Goal: Information Seeking & Learning: Learn about a topic

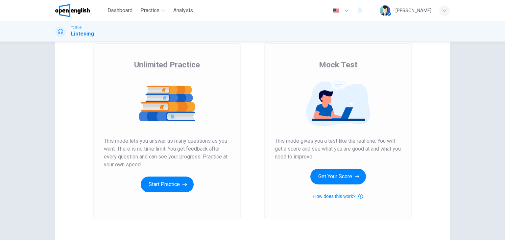
scroll to position [46, 0]
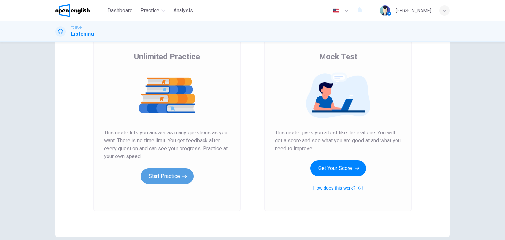
click at [157, 181] on button "Start Practice" at bounding box center [167, 176] width 53 height 16
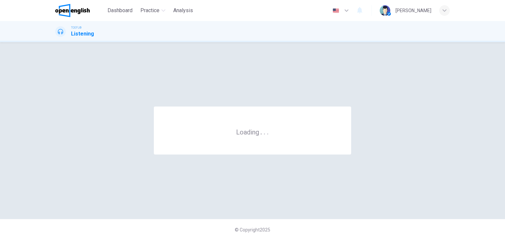
scroll to position [0, 0]
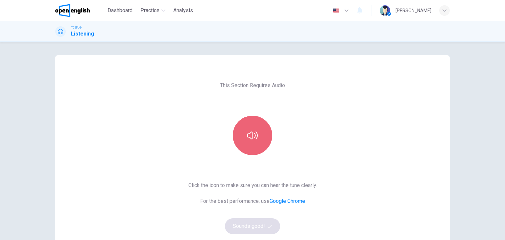
click at [249, 146] on button "button" at bounding box center [252, 135] width 39 height 39
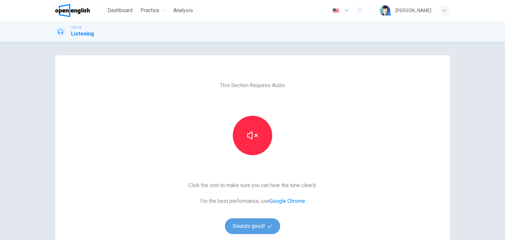
click at [250, 230] on button "Sounds good!" at bounding box center [252, 227] width 55 height 16
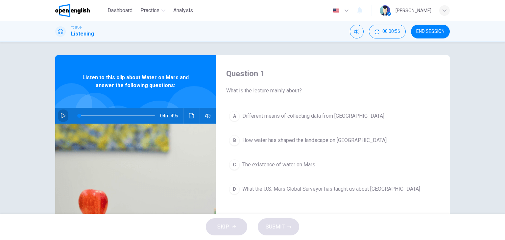
click at [62, 118] on icon "button" at bounding box center [63, 115] width 5 height 5
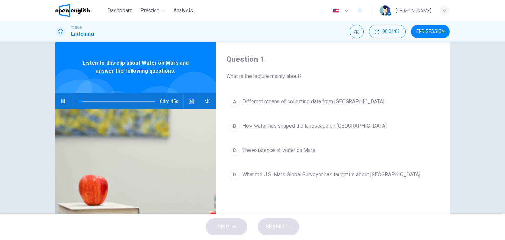
scroll to position [16, 0]
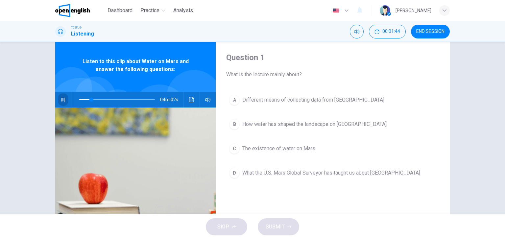
click at [61, 101] on icon "button" at bounding box center [63, 99] width 5 height 5
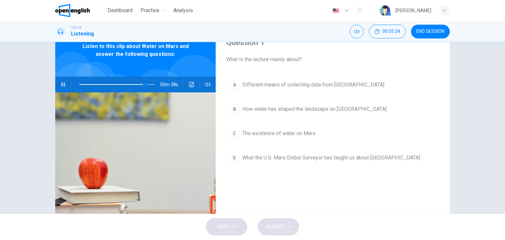
scroll to position [33, 0]
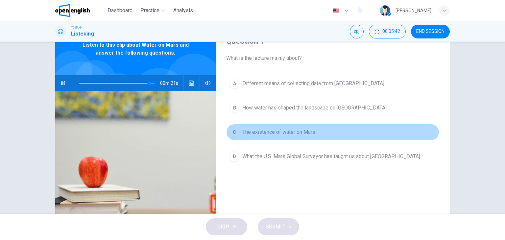
click at [233, 136] on div "C" at bounding box center [234, 132] width 11 height 11
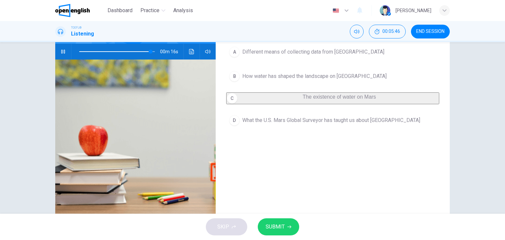
scroll to position [66, 0]
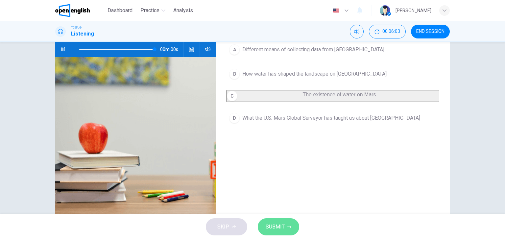
click at [283, 229] on span "SUBMIT" at bounding box center [275, 226] width 19 height 9
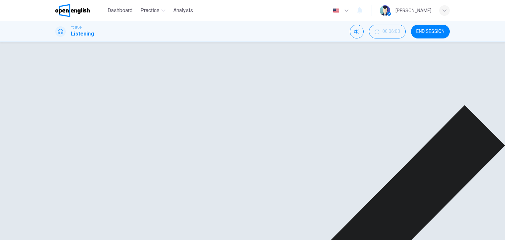
scroll to position [83, 0]
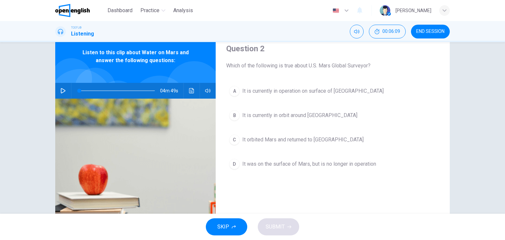
scroll to position [26, 0]
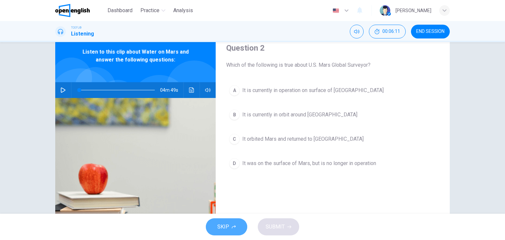
click at [228, 228] on span "SKIP" at bounding box center [224, 226] width 12 height 9
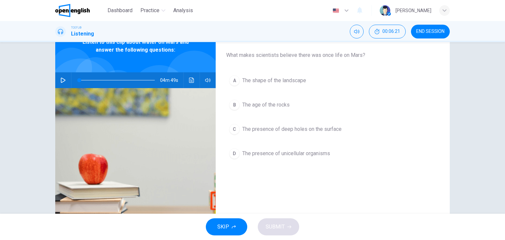
scroll to position [38, 0]
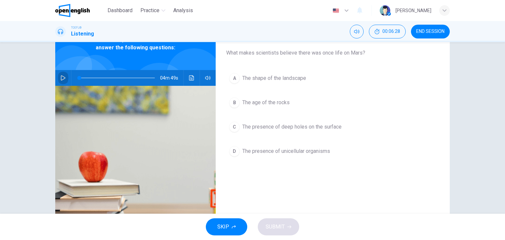
click at [61, 82] on button "button" at bounding box center [63, 78] width 11 height 16
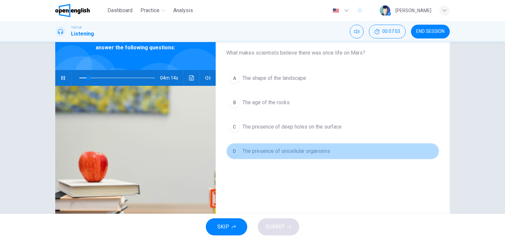
click at [233, 154] on div "D" at bounding box center [234, 151] width 11 height 11
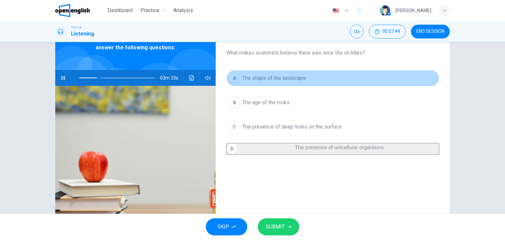
click at [231, 80] on div "A" at bounding box center [234, 78] width 11 height 11
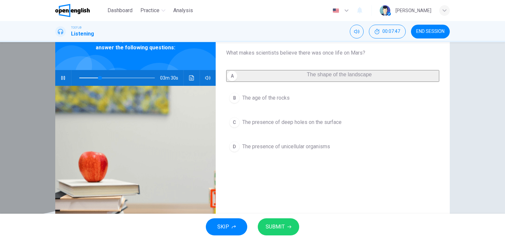
click at [232, 81] on div "A" at bounding box center [232, 76] width 11 height 11
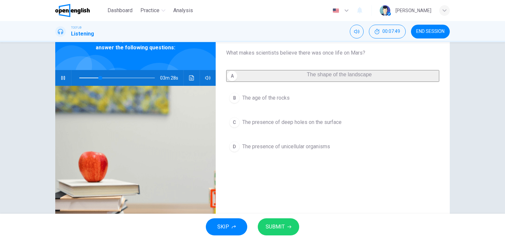
click at [233, 80] on div "A" at bounding box center [232, 76] width 11 height 11
click at [376, 168] on div "A The shape of the landscape B The age of the rocks C The presence of deep hole…" at bounding box center [332, 119] width 213 height 98
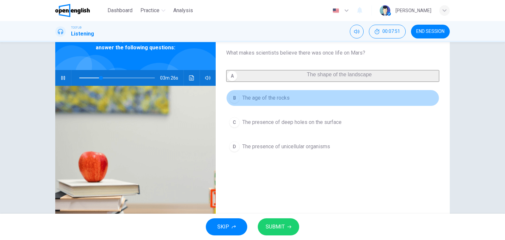
click at [234, 103] on div "B" at bounding box center [234, 98] width 11 height 11
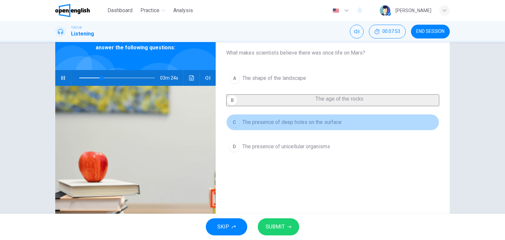
click at [233, 125] on div "C" at bounding box center [234, 122] width 11 height 11
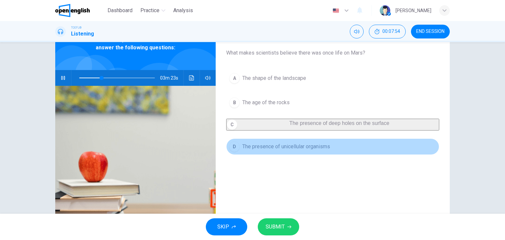
click at [232, 148] on div "D" at bounding box center [234, 147] width 11 height 11
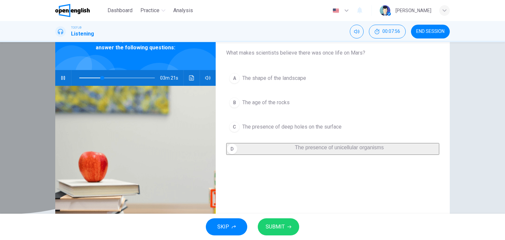
click at [236, 154] on div "D" at bounding box center [232, 149] width 11 height 11
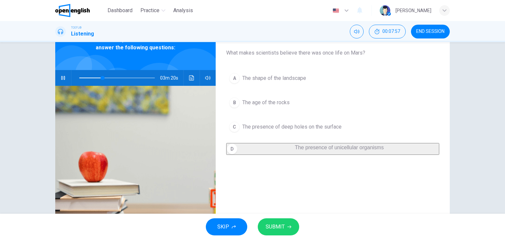
click at [312, 175] on div "Question 3 What makes scientists believe there was once life on Mars? A The sha…" at bounding box center [333, 131] width 234 height 229
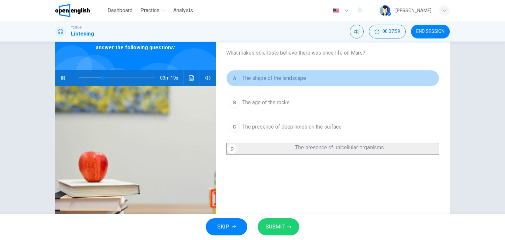
click at [267, 80] on span "The shape of the landscape" at bounding box center [275, 78] width 64 height 8
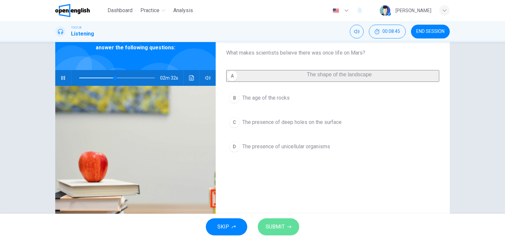
click at [283, 227] on span "SUBMIT" at bounding box center [275, 226] width 19 height 9
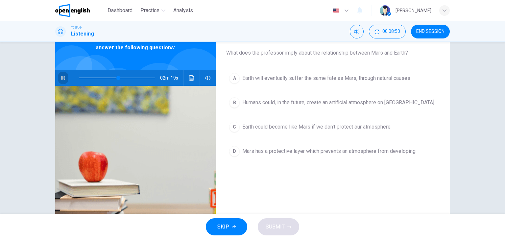
click at [63, 79] on icon "button" at bounding box center [63, 78] width 4 height 4
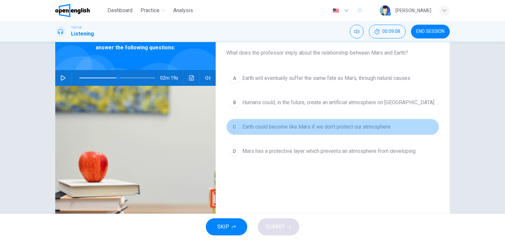
click at [280, 124] on span "Earth could become like Mars if we don't protect our atmosphere" at bounding box center [317, 127] width 148 height 8
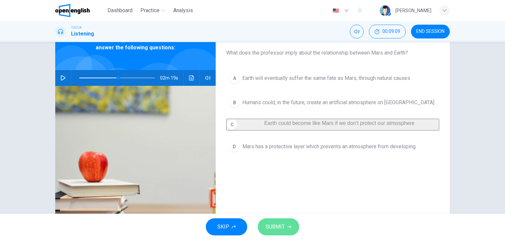
click at [273, 227] on span "SUBMIT" at bounding box center [275, 226] width 19 height 9
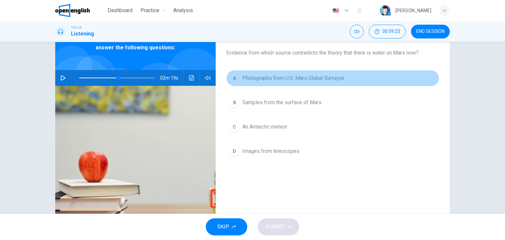
click at [271, 73] on button "A Photographs from U.S. Mars Global Surveyor" at bounding box center [332, 78] width 213 height 16
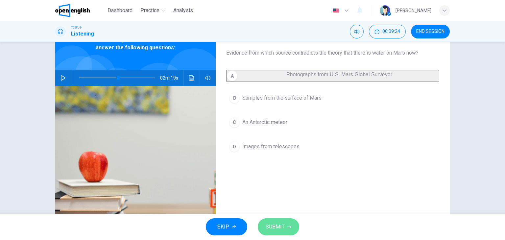
click at [292, 235] on button "SUBMIT" at bounding box center [278, 227] width 41 height 17
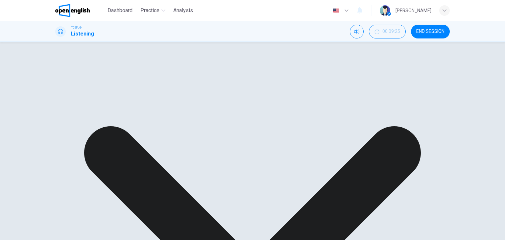
scroll to position [68, 0]
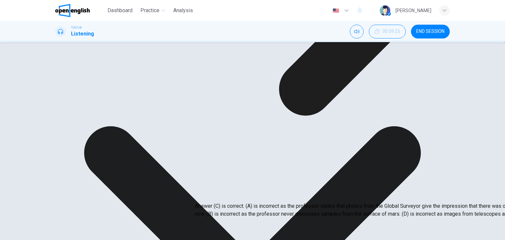
type input "**"
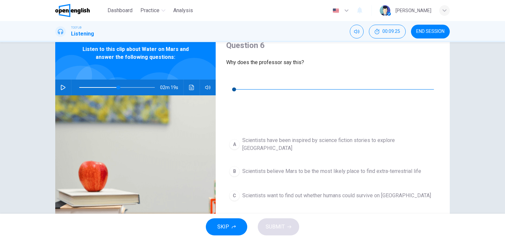
scroll to position [26, 0]
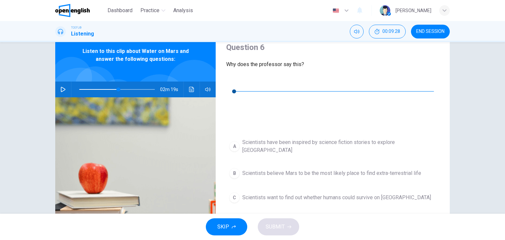
click at [232, 84] on icon "button" at bounding box center [231, 81] width 5 height 5
type input "*"
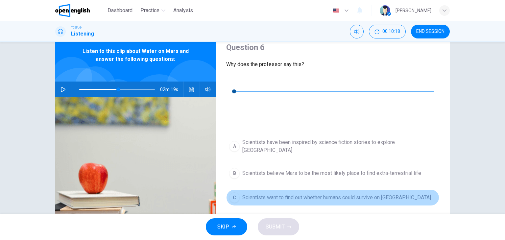
click at [235, 193] on div "C" at bounding box center [234, 198] width 11 height 11
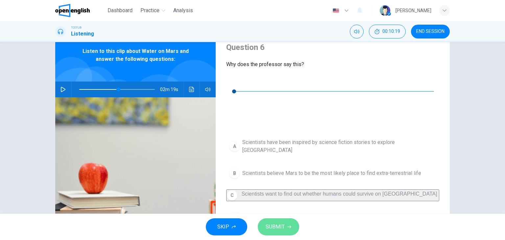
click at [271, 220] on button "SUBMIT" at bounding box center [278, 227] width 41 height 17
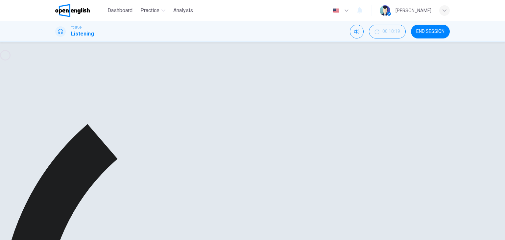
type input "**"
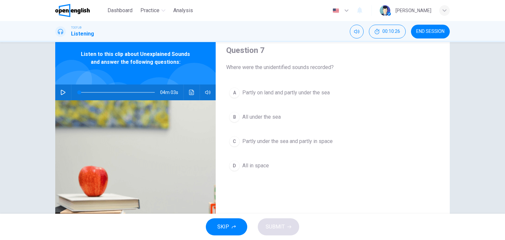
scroll to position [27, 0]
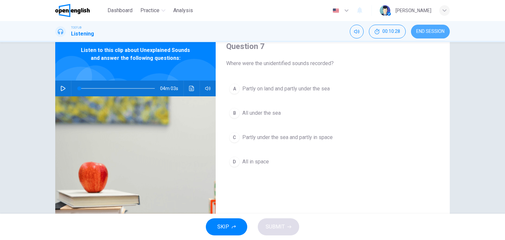
click at [433, 36] on button "END SESSION" at bounding box center [430, 32] width 39 height 14
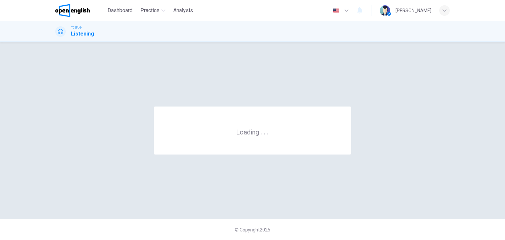
scroll to position [0, 0]
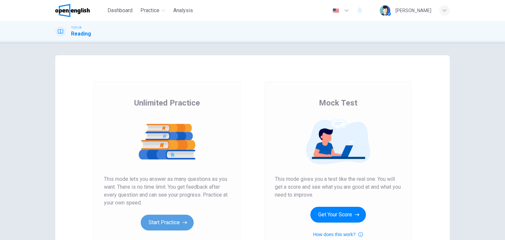
click at [176, 222] on button "Start Practice" at bounding box center [167, 223] width 53 height 16
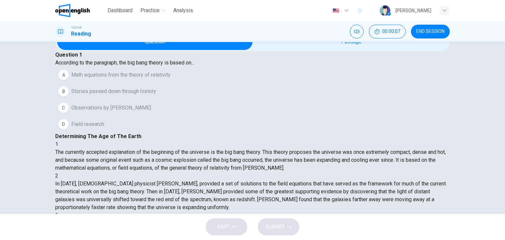
scroll to position [17, 0]
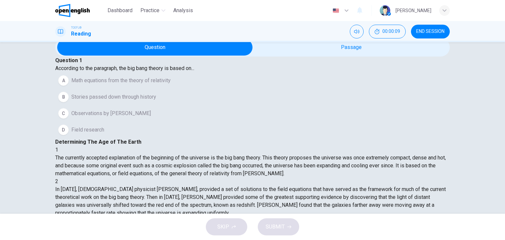
click at [429, 35] on button "END SESSION" at bounding box center [430, 32] width 39 height 14
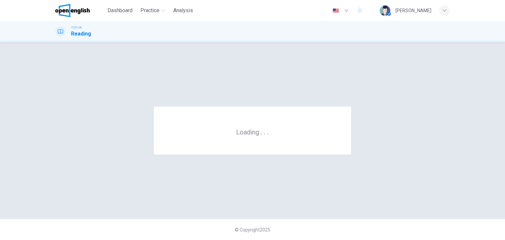
scroll to position [0, 0]
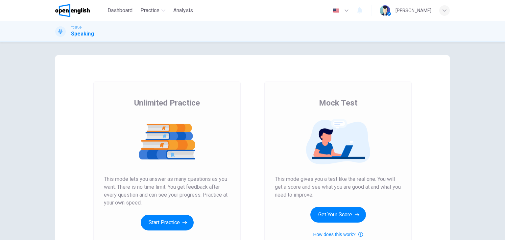
click at [172, 232] on div "Unlimited Practice This mode lets you answer as many questions as you want. The…" at bounding box center [166, 170] width 147 height 176
click at [172, 228] on button "Start Practice" at bounding box center [167, 223] width 53 height 16
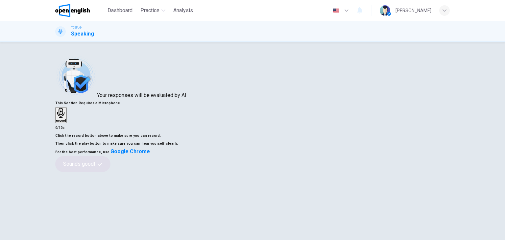
click at [66, 119] on div "Record" at bounding box center [61, 115] width 10 height 14
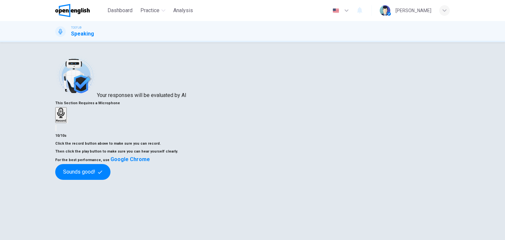
click at [67, 123] on div "button" at bounding box center [67, 120] width 0 height 5
click at [67, 122] on icon "button" at bounding box center [67, 122] width 0 height 0
click at [111, 180] on button "Sounds good!" at bounding box center [82, 172] width 55 height 16
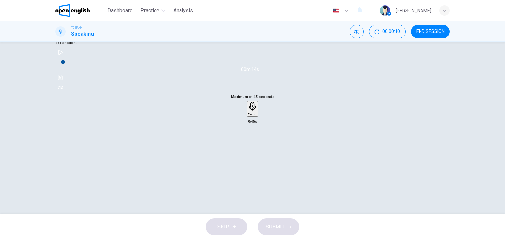
scroll to position [46, 0]
click at [63, 57] on icon "button" at bounding box center [60, 54] width 5 height 5
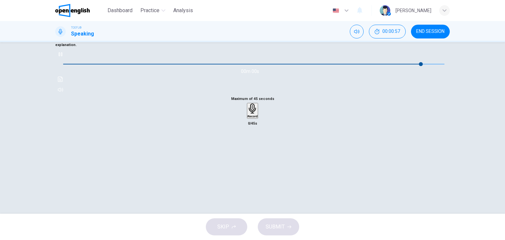
type input "*"
click at [253, 114] on icon "button" at bounding box center [252, 109] width 7 height 10
click at [279, 232] on button "SUBMIT" at bounding box center [278, 227] width 41 height 17
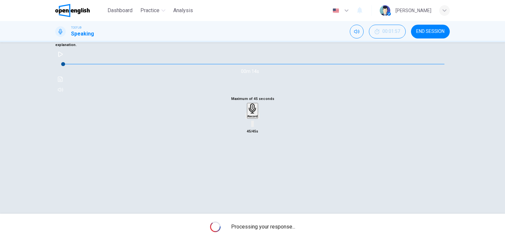
scroll to position [83, 0]
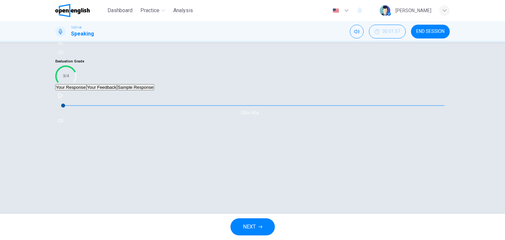
click at [117, 90] on button "Your Feedback" at bounding box center [102, 87] width 31 height 6
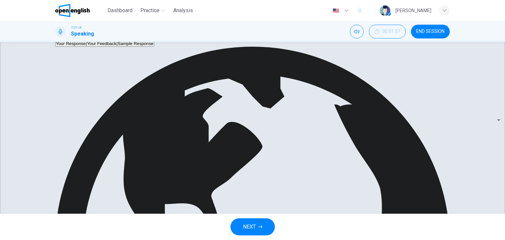
scroll to position [141, 0]
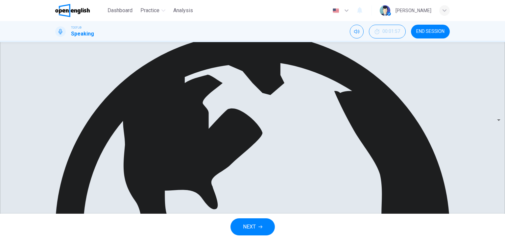
click at [154, 33] on button "Sample Response" at bounding box center [135, 30] width 37 height 6
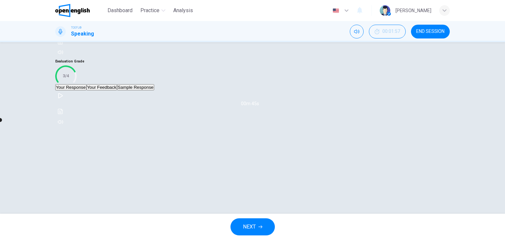
scroll to position [98, 0]
click at [87, 90] on button "Your Response" at bounding box center [70, 87] width 31 height 6
click at [63, 98] on icon "button" at bounding box center [60, 95] width 5 height 5
click at [334, 126] on div "00m 38s" at bounding box center [252, 108] width 395 height 36
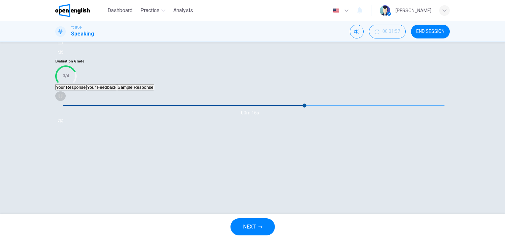
click at [63, 98] on icon "button" at bounding box center [60, 95] width 5 height 5
type input "**"
click at [154, 90] on button "Sample Response" at bounding box center [135, 87] width 37 height 6
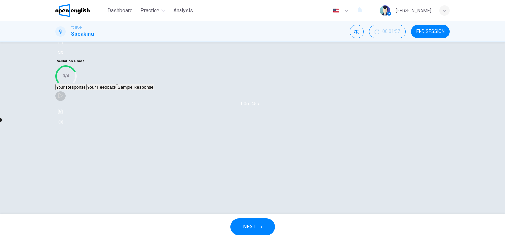
click at [63, 98] on icon "button" at bounding box center [60, 95] width 5 height 5
click at [295, 127] on div "00m 36s" at bounding box center [252, 108] width 395 height 37
type input "**"
click at [254, 231] on span "NEXT" at bounding box center [249, 226] width 13 height 9
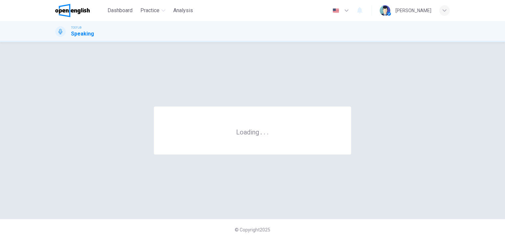
scroll to position [0, 0]
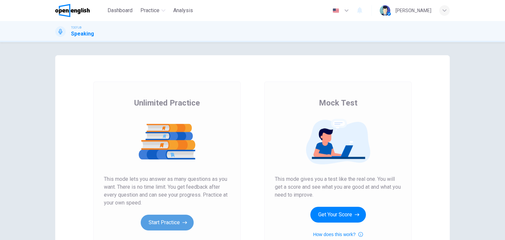
click at [166, 228] on button "Start Practice" at bounding box center [167, 223] width 53 height 16
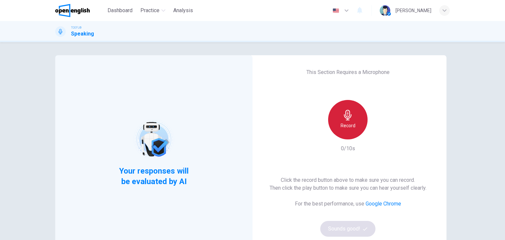
click at [350, 129] on h6 "Record" at bounding box center [348, 126] width 15 height 8
click at [350, 129] on h6 "Stop" at bounding box center [348, 126] width 10 height 8
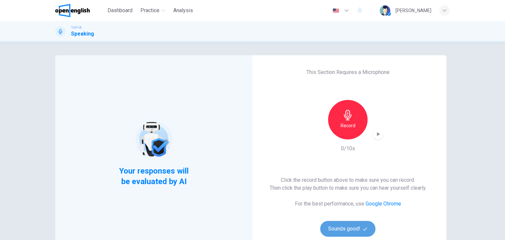
click at [342, 226] on button "Sounds good!" at bounding box center [348, 229] width 55 height 16
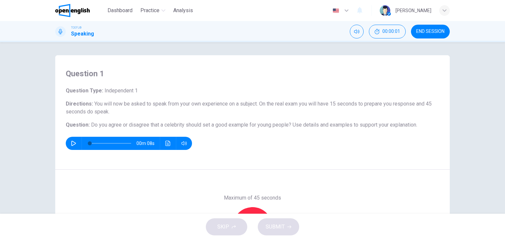
scroll to position [56, 0]
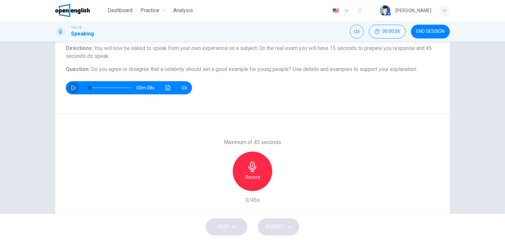
click at [72, 89] on icon "button" at bounding box center [73, 87] width 5 height 5
click at [71, 88] on icon "button" at bounding box center [73, 87] width 5 height 5
type input "*"
click at [249, 173] on h6 "Record" at bounding box center [252, 177] width 15 height 8
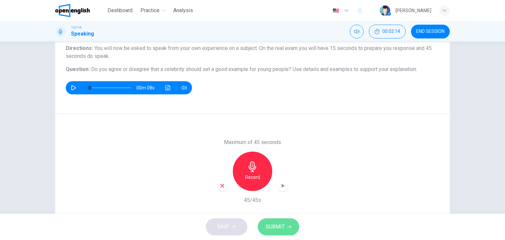
click at [270, 225] on span "SUBMIT" at bounding box center [275, 226] width 19 height 9
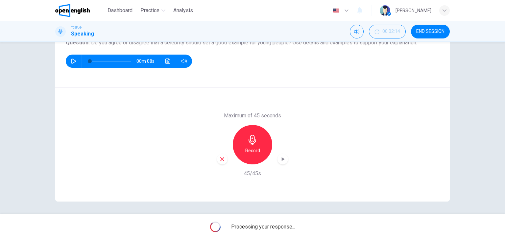
scroll to position [83, 0]
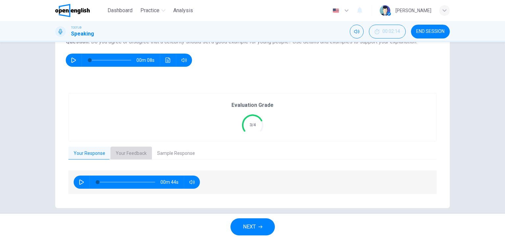
click at [129, 155] on button "Your Feedback" at bounding box center [131, 154] width 41 height 14
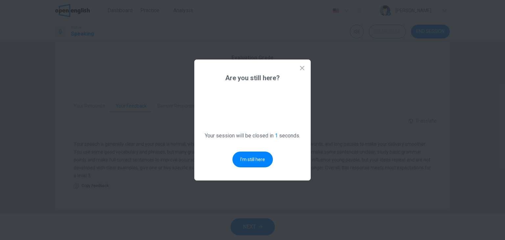
scroll to position [0, 0]
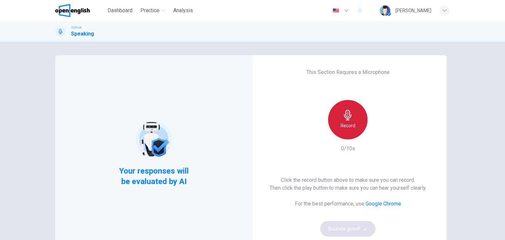
click at [342, 128] on h6 "Record" at bounding box center [348, 126] width 15 height 8
click at [343, 128] on h6 "Stop" at bounding box center [348, 126] width 10 height 8
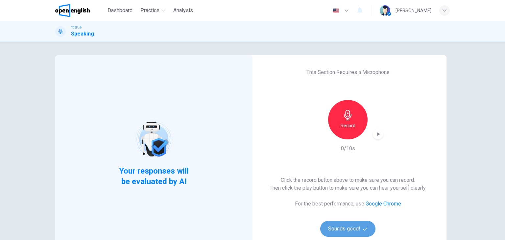
click at [359, 227] on button "Sounds good!" at bounding box center [348, 229] width 55 height 16
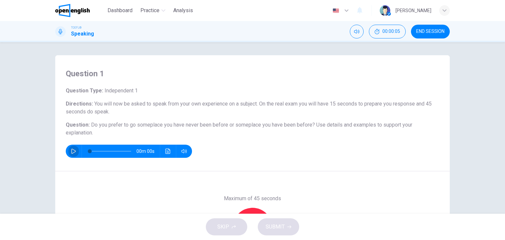
click at [71, 150] on icon "button" at bounding box center [73, 151] width 5 height 5
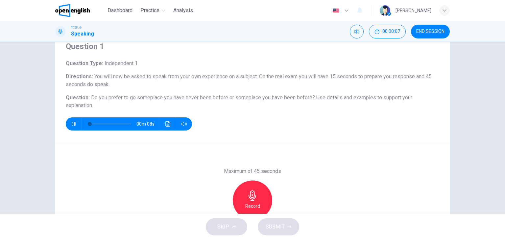
scroll to position [33, 0]
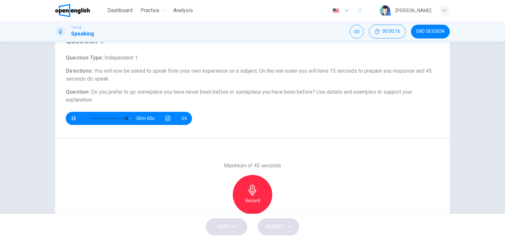
type input "*"
click at [247, 190] on icon "button" at bounding box center [252, 190] width 11 height 11
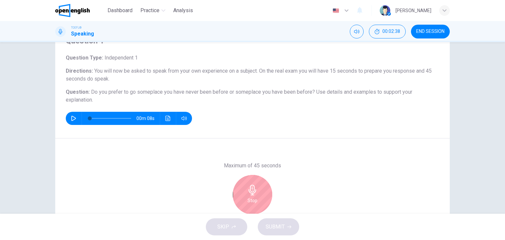
scroll to position [83, 0]
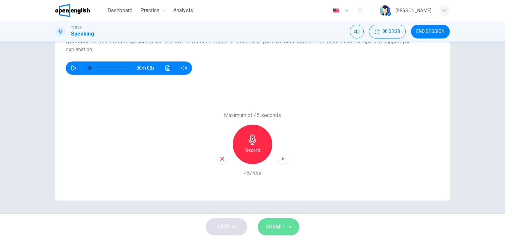
click at [288, 228] on icon "button" at bounding box center [290, 227] width 4 height 4
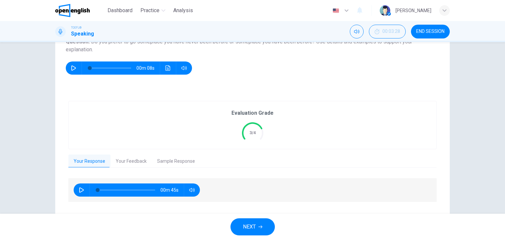
click at [254, 231] on span "NEXT" at bounding box center [249, 226] width 13 height 9
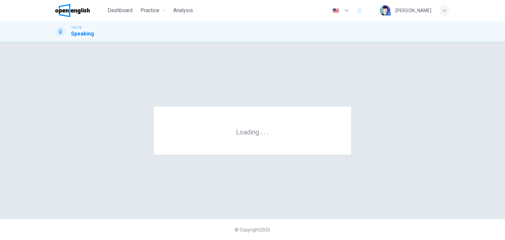
scroll to position [0, 0]
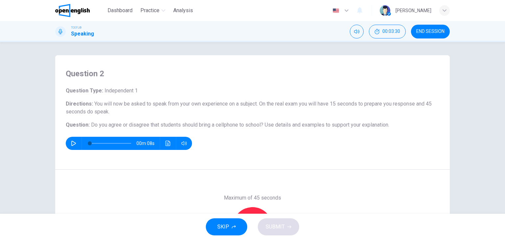
click at [71, 142] on icon "button" at bounding box center [73, 143] width 5 height 5
type input "*"
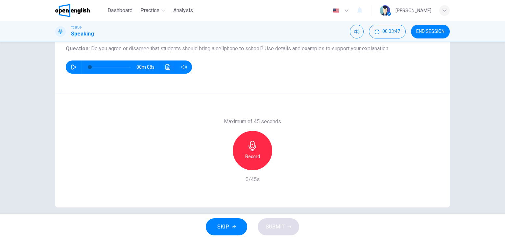
scroll to position [83, 0]
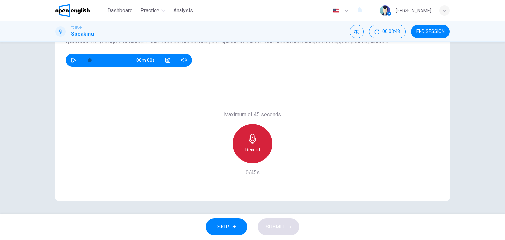
click at [257, 138] on div "Record" at bounding box center [252, 143] width 39 height 39
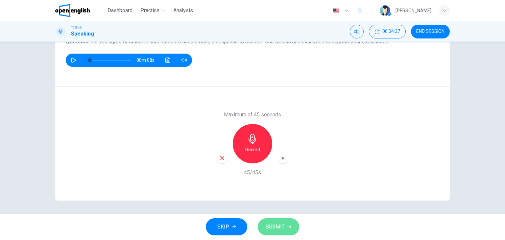
click at [279, 222] on span "SUBMIT" at bounding box center [275, 226] width 19 height 9
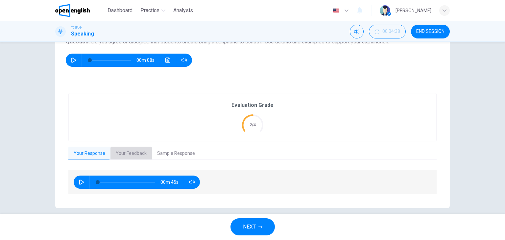
click at [133, 152] on button "Your Feedback" at bounding box center [131, 154] width 41 height 14
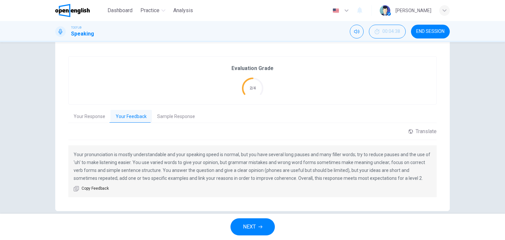
scroll to position [121, 0]
click at [253, 229] on span "NEXT" at bounding box center [249, 226] width 13 height 9
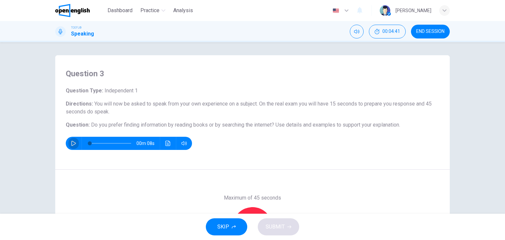
click at [71, 143] on icon "button" at bounding box center [73, 143] width 5 height 5
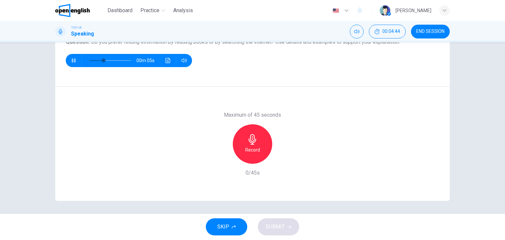
scroll to position [83, 0]
type input "*"
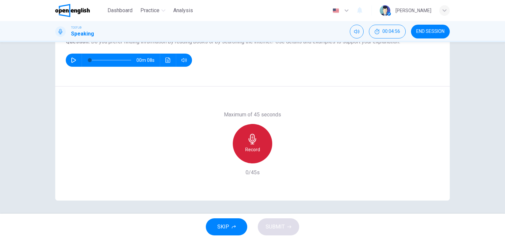
click at [254, 151] on h6 "Record" at bounding box center [252, 150] width 15 height 8
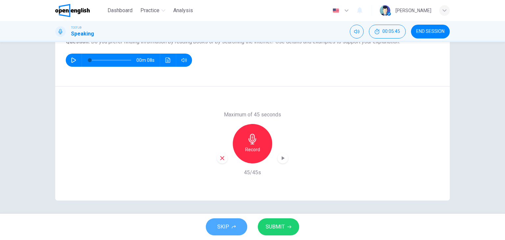
click at [229, 221] on button "SKIP" at bounding box center [226, 227] width 41 height 17
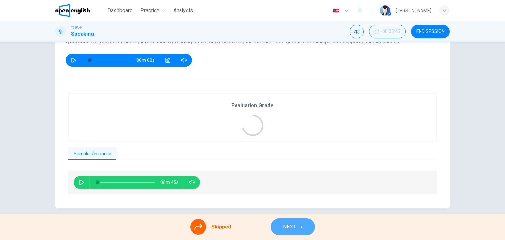
click at [289, 225] on span "NEXT" at bounding box center [289, 226] width 13 height 9
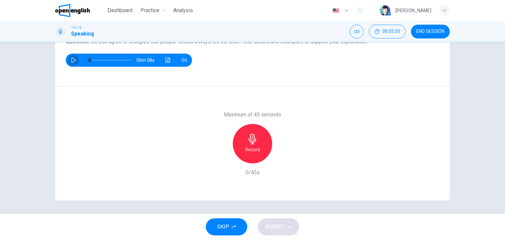
click at [68, 61] on button "button" at bounding box center [73, 60] width 11 height 13
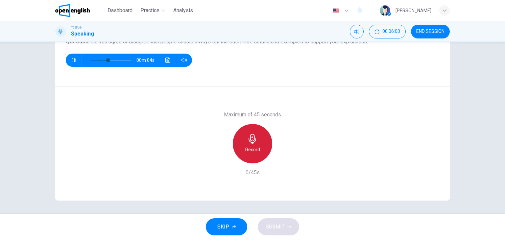
click at [245, 146] on h6 "Record" at bounding box center [252, 150] width 15 height 8
type input "*"
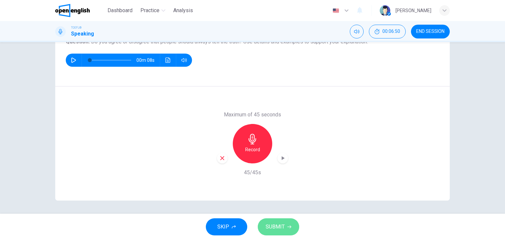
click at [271, 227] on span "SUBMIT" at bounding box center [275, 226] width 19 height 9
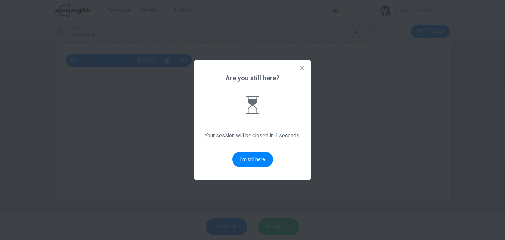
scroll to position [0, 0]
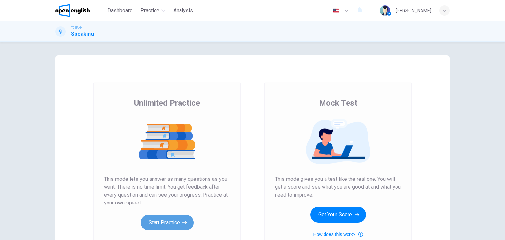
click at [165, 224] on button "Start Practice" at bounding box center [167, 223] width 53 height 16
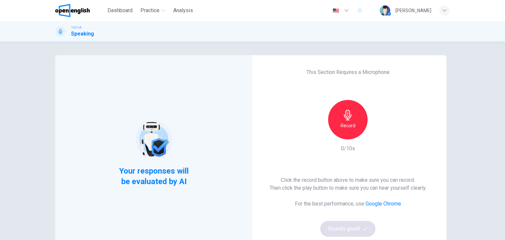
click at [348, 124] on h6 "Record" at bounding box center [348, 126] width 15 height 8
click at [348, 124] on h6 "Stop" at bounding box center [348, 126] width 10 height 8
click at [375, 133] on icon "button" at bounding box center [378, 134] width 7 height 7
click at [339, 223] on button "Sounds good!" at bounding box center [348, 229] width 55 height 16
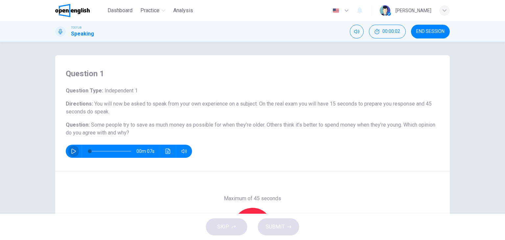
click at [71, 153] on icon "button" at bounding box center [73, 151] width 5 height 5
click at [73, 150] on icon "button" at bounding box center [73, 151] width 5 height 5
type input "*"
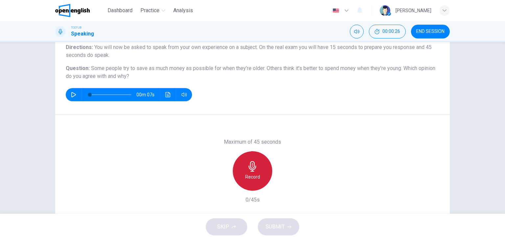
click at [251, 167] on icon "button" at bounding box center [253, 166] width 8 height 11
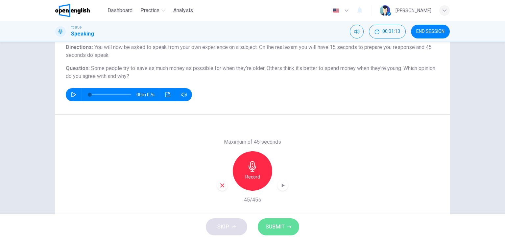
click at [282, 226] on span "SUBMIT" at bounding box center [275, 226] width 19 height 9
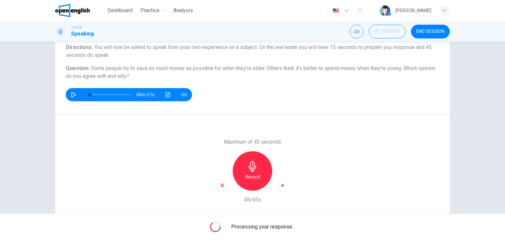
scroll to position [83, 0]
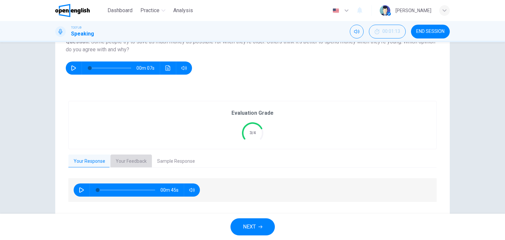
click at [135, 164] on button "Your Feedback" at bounding box center [131, 162] width 41 height 14
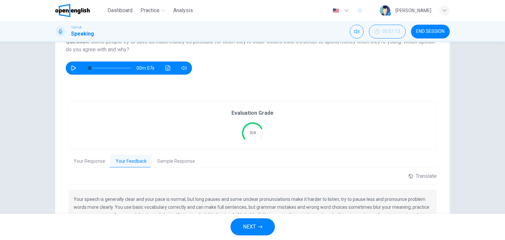
scroll to position [139, 0]
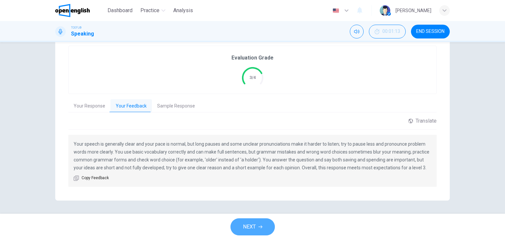
click at [256, 227] on span "NEXT" at bounding box center [249, 226] width 13 height 9
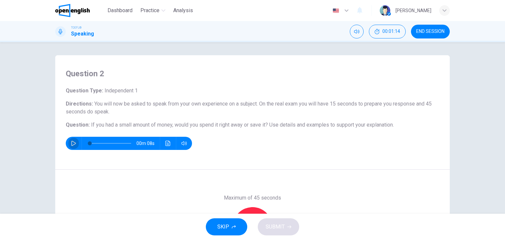
click at [71, 142] on icon "button" at bounding box center [73, 143] width 5 height 5
type input "*"
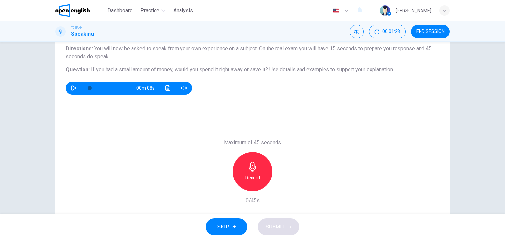
scroll to position [56, 0]
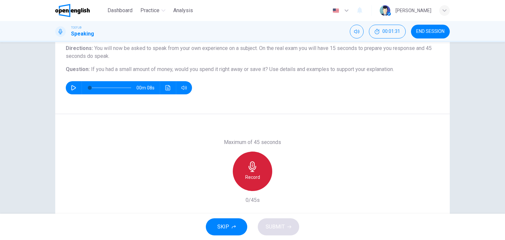
click at [247, 174] on h6 "Record" at bounding box center [252, 177] width 15 height 8
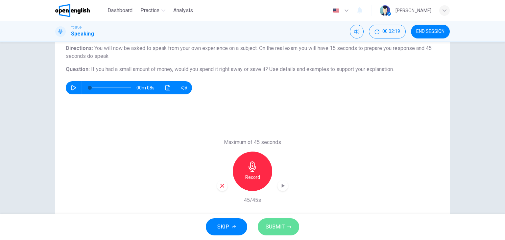
click at [272, 232] on button "SUBMIT" at bounding box center [278, 227] width 41 height 17
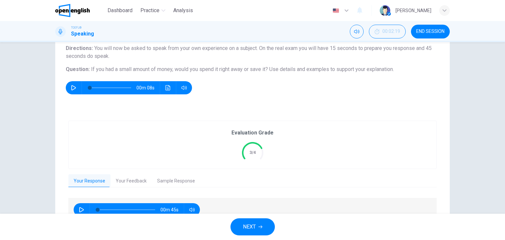
scroll to position [90, 0]
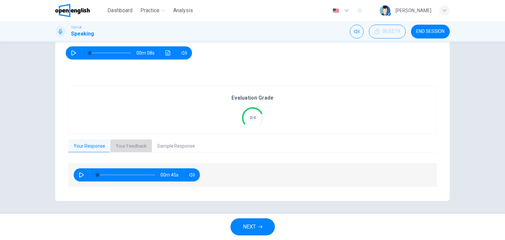
click at [135, 148] on button "Your Feedback" at bounding box center [131, 147] width 41 height 14
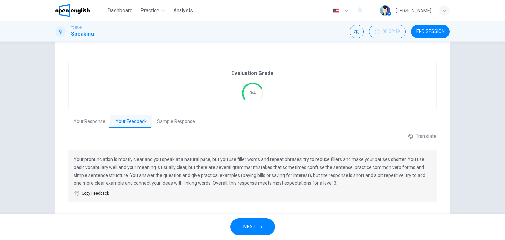
scroll to position [126, 0]
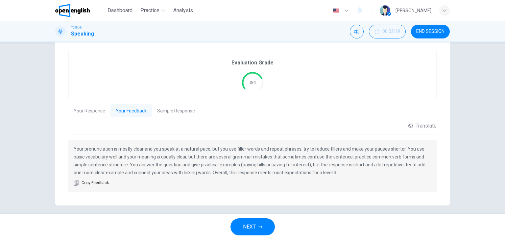
click at [264, 226] on button "NEXT" at bounding box center [253, 227] width 44 height 17
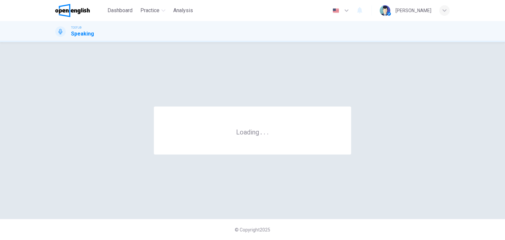
scroll to position [0, 0]
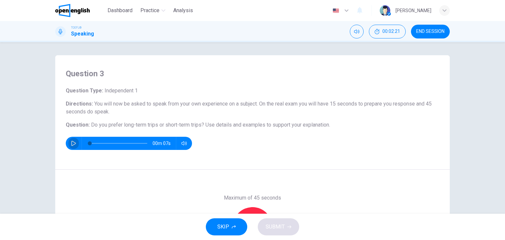
click at [71, 146] on button "button" at bounding box center [73, 143] width 11 height 13
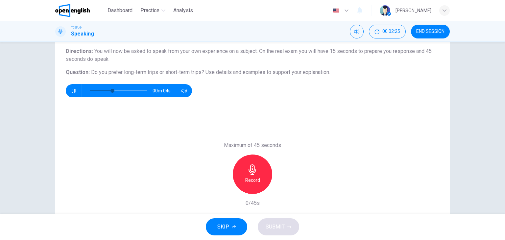
scroll to position [58, 0]
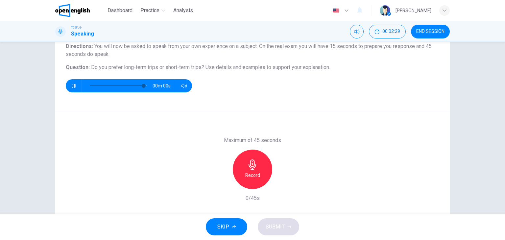
type input "*"
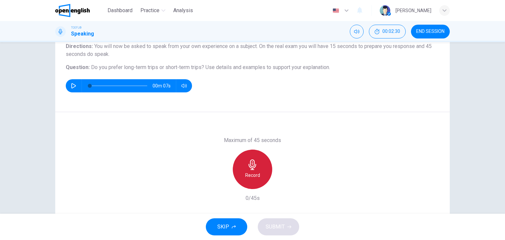
click at [247, 166] on icon "button" at bounding box center [252, 165] width 11 height 11
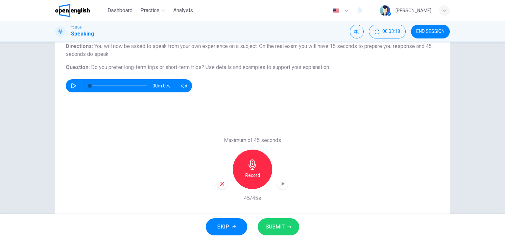
click at [280, 224] on span "SUBMIT" at bounding box center [275, 226] width 19 height 9
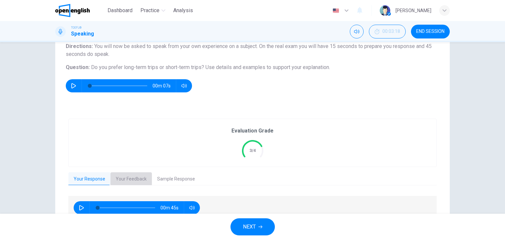
click at [134, 183] on button "Your Feedback" at bounding box center [131, 179] width 41 height 14
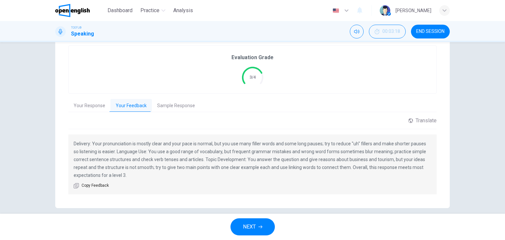
scroll to position [130, 0]
click at [254, 224] on span "NEXT" at bounding box center [249, 226] width 13 height 9
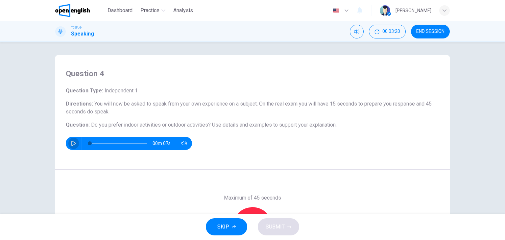
click at [71, 146] on icon "button" at bounding box center [73, 143] width 5 height 5
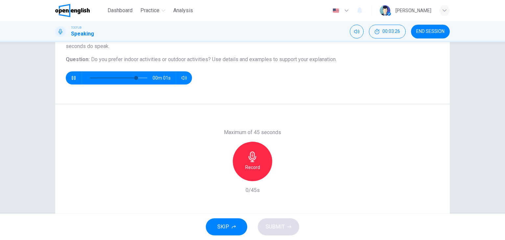
scroll to position [78, 0]
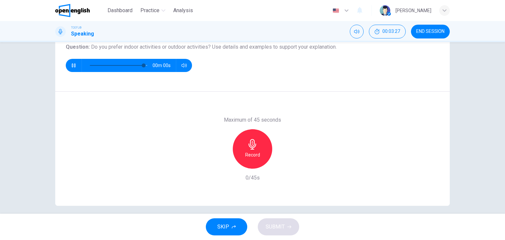
type input "*"
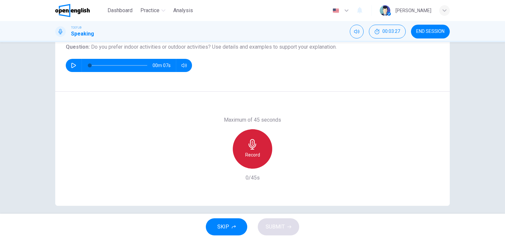
click at [255, 150] on div "Record" at bounding box center [252, 148] width 39 height 39
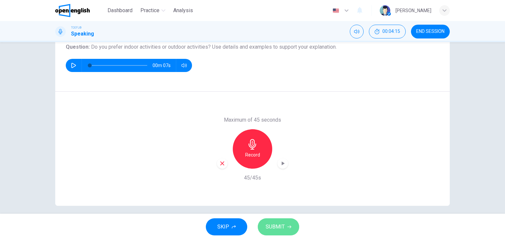
click at [284, 224] on span "SUBMIT" at bounding box center [275, 226] width 19 height 9
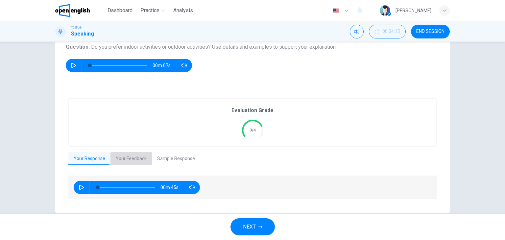
click at [125, 154] on button "Your Feedback" at bounding box center [131, 159] width 41 height 14
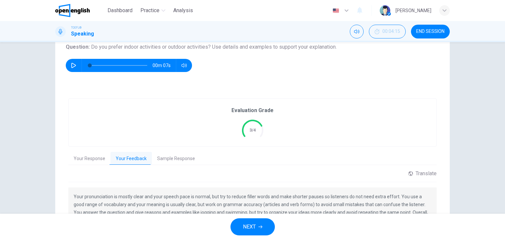
scroll to position [131, 0]
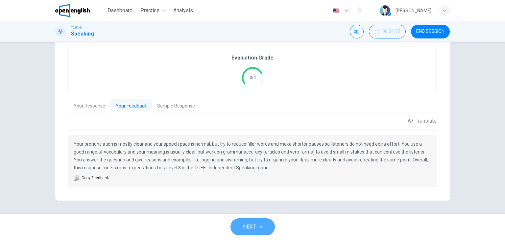
click at [252, 226] on span "NEXT" at bounding box center [249, 226] width 13 height 9
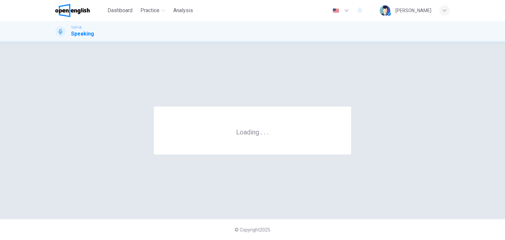
scroll to position [0, 0]
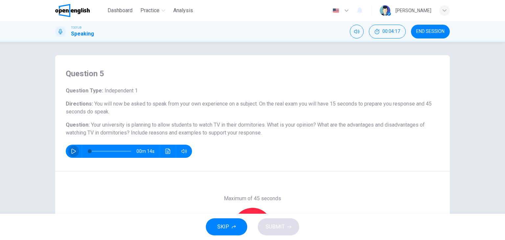
click at [71, 152] on icon "button" at bounding box center [73, 151] width 5 height 5
type input "*"
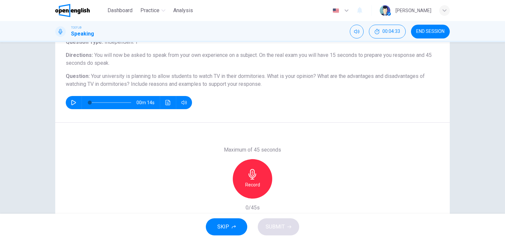
scroll to position [56, 0]
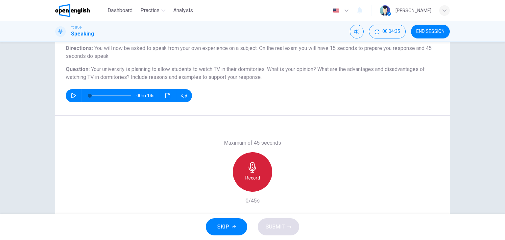
click at [252, 173] on div "Record" at bounding box center [252, 171] width 39 height 39
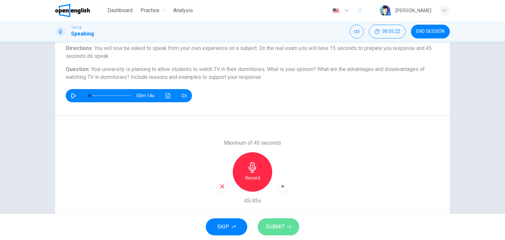
click at [280, 225] on span "SUBMIT" at bounding box center [275, 226] width 19 height 9
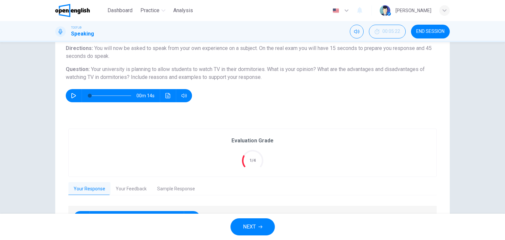
scroll to position [98, 0]
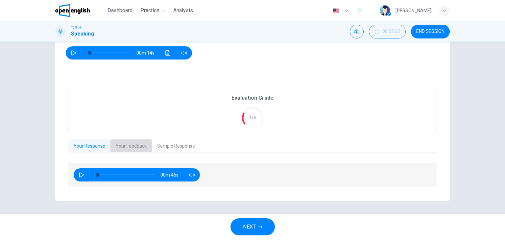
click at [127, 141] on button "Your Feedback" at bounding box center [131, 147] width 41 height 14
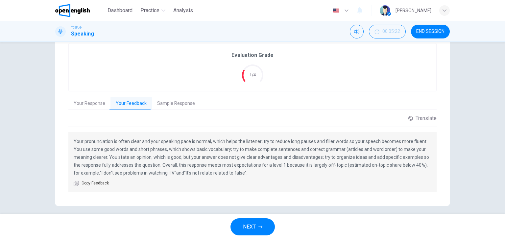
scroll to position [146, 0]
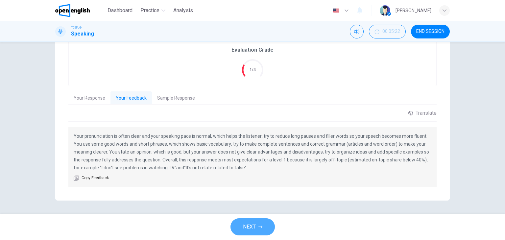
click at [251, 225] on span "NEXT" at bounding box center [249, 226] width 13 height 9
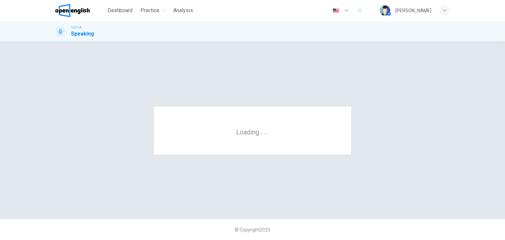
scroll to position [0, 0]
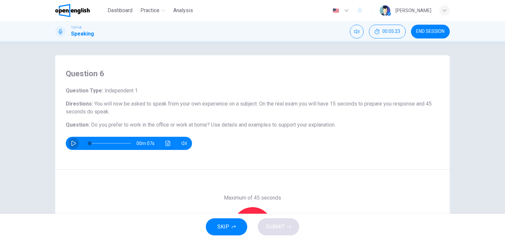
click at [72, 144] on icon "button" at bounding box center [73, 143] width 5 height 5
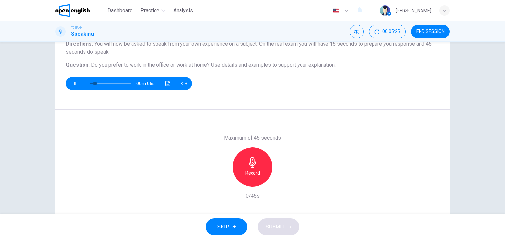
scroll to position [61, 0]
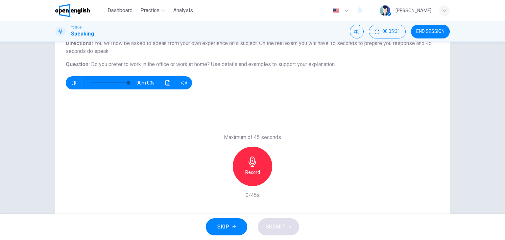
type input "*"
click at [261, 162] on div "Record" at bounding box center [252, 166] width 39 height 39
click at [282, 224] on span "SUBMIT" at bounding box center [275, 226] width 19 height 9
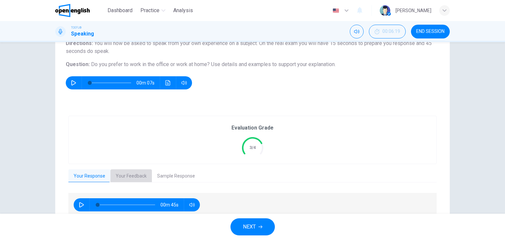
click at [131, 176] on button "Your Feedback" at bounding box center [131, 176] width 41 height 14
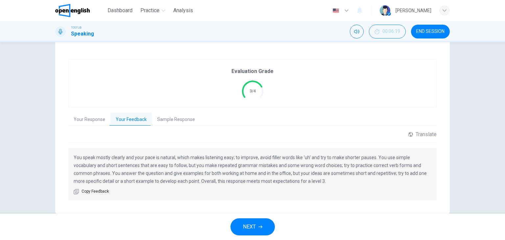
scroll to position [131, 0]
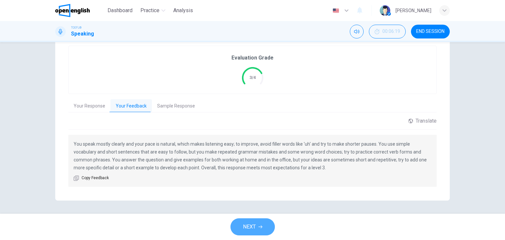
click at [247, 233] on button "NEXT" at bounding box center [253, 227] width 44 height 17
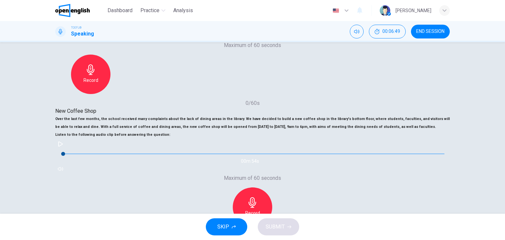
scroll to position [83, 0]
click at [63, 146] on icon "button" at bounding box center [60, 143] width 5 height 5
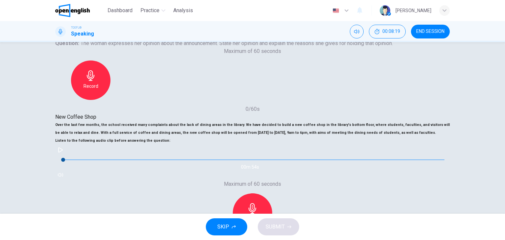
scroll to position [77, 0]
click at [63, 152] on icon "button" at bounding box center [60, 149] width 5 height 5
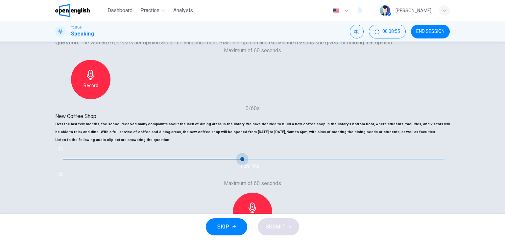
click at [241, 161] on span at bounding box center [243, 159] width 4 height 4
click at [109, 164] on span at bounding box center [254, 159] width 382 height 9
click at [62, 151] on icon "button" at bounding box center [61, 149] width 4 height 4
click at [63, 152] on icon "button" at bounding box center [60, 149] width 5 height 5
click at [252, 161] on span at bounding box center [254, 159] width 4 height 4
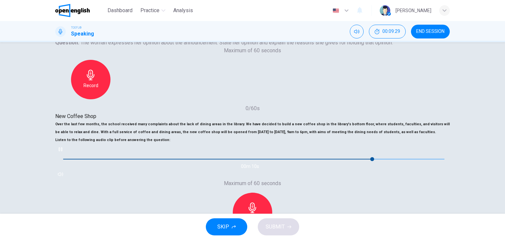
click at [62, 151] on icon "button" at bounding box center [61, 149] width 4 height 4
click at [116, 164] on span at bounding box center [254, 159] width 382 height 9
click at [66, 155] on button "button" at bounding box center [60, 149] width 11 height 11
click at [264, 161] on span at bounding box center [266, 159] width 4 height 4
click at [63, 152] on icon "button" at bounding box center [60, 149] width 5 height 5
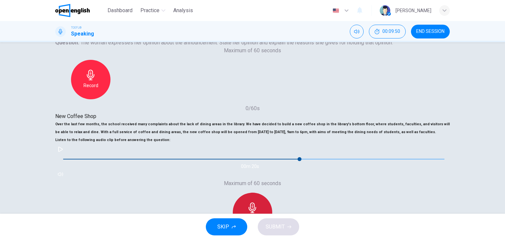
click at [272, 193] on div "Record" at bounding box center [252, 212] width 39 height 39
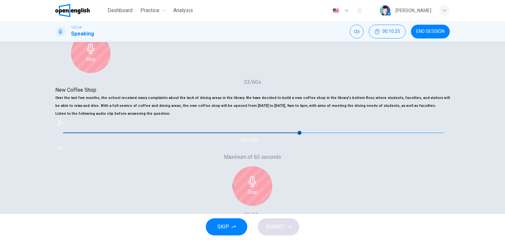
scroll to position [104, 0]
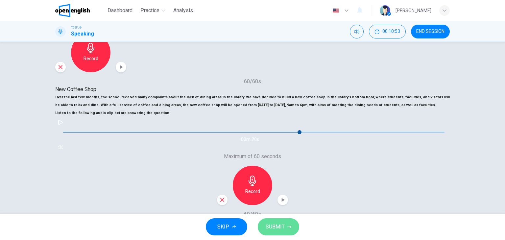
click at [276, 221] on button "SUBMIT" at bounding box center [278, 227] width 41 height 17
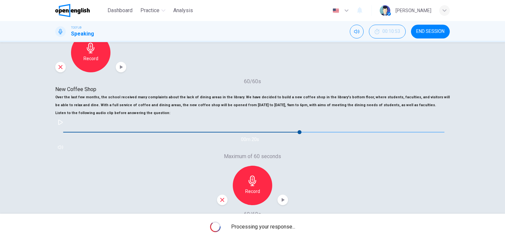
click at [351, 10] on icon "button" at bounding box center [347, 11] width 8 height 8
click at [277, 240] on div at bounding box center [252, 240] width 505 height 0
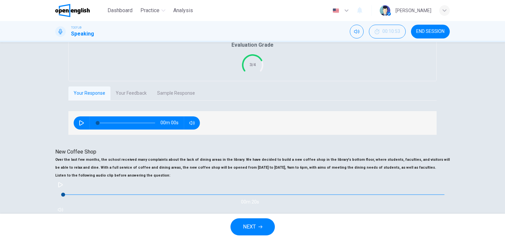
type input "*"
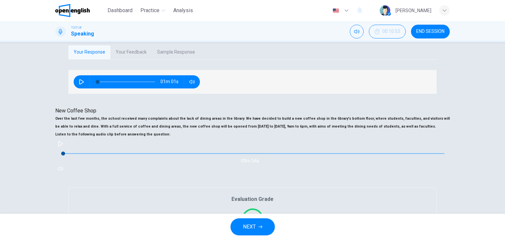
scroll to position [151, 0]
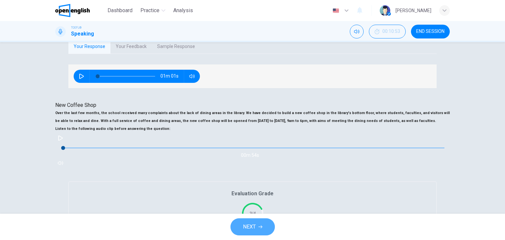
click at [256, 227] on button "NEXT" at bounding box center [253, 227] width 44 height 17
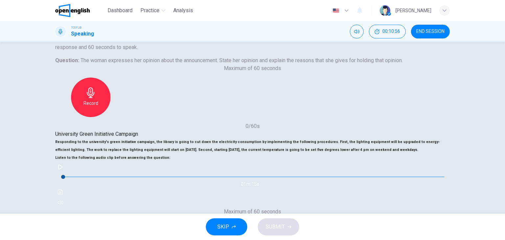
scroll to position [64, 0]
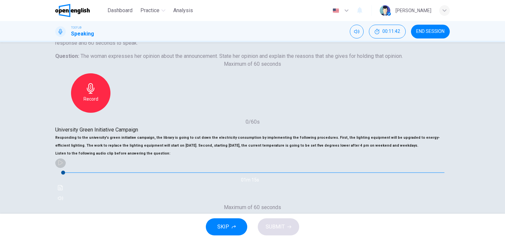
click at [63, 166] on icon "button" at bounding box center [60, 162] width 5 height 5
click at [96, 177] on span at bounding box center [254, 172] width 382 height 9
click at [274, 204] on div "Maximum of 60 seconds Record 0/60s" at bounding box center [252, 237] width 395 height 66
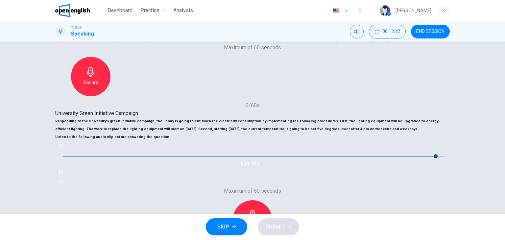
scroll to position [81, 0]
type input "*"
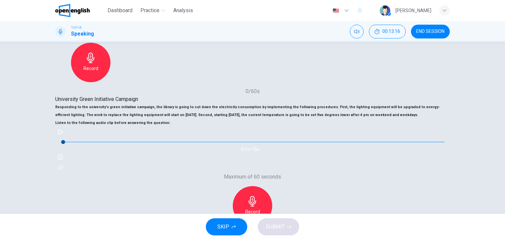
scroll to position [95, 0]
click at [256, 195] on icon "button" at bounding box center [253, 200] width 8 height 11
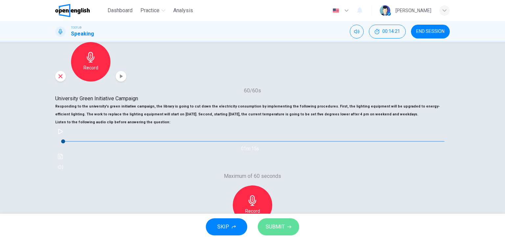
click at [280, 227] on span "SUBMIT" at bounding box center [275, 226] width 19 height 9
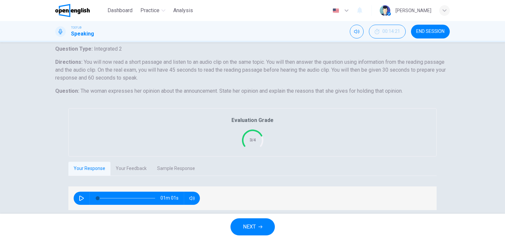
scroll to position [0, 0]
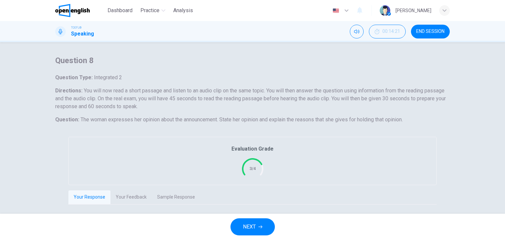
click at [423, 37] on button "END SESSION" at bounding box center [430, 32] width 39 height 14
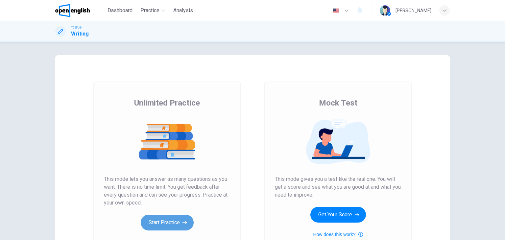
click at [167, 225] on button "Start Practice" at bounding box center [167, 223] width 53 height 16
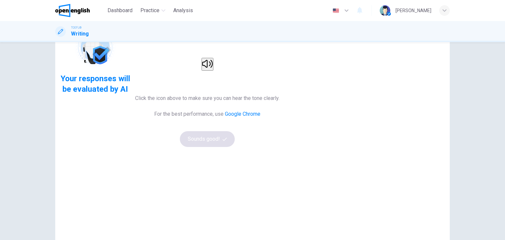
scroll to position [30, 0]
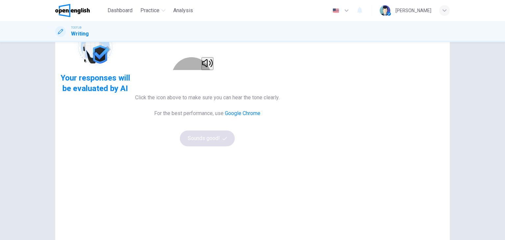
click at [213, 68] on icon "button" at bounding box center [207, 63] width 11 height 11
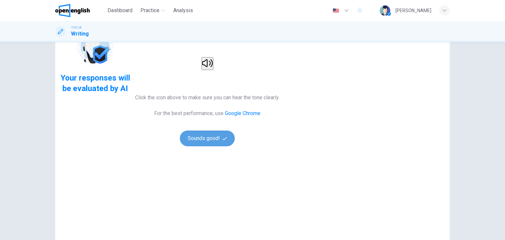
click at [235, 146] on button "Sounds good!" at bounding box center [207, 139] width 55 height 16
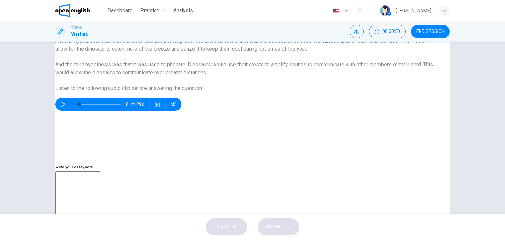
scroll to position [34, 0]
click at [67, 111] on button "button" at bounding box center [63, 104] width 11 height 13
click at [66, 107] on icon "button" at bounding box center [63, 104] width 5 height 5
type input "**"
click at [441, 14] on div "button" at bounding box center [445, 10] width 11 height 11
